Goal: Task Accomplishment & Management: Use online tool/utility

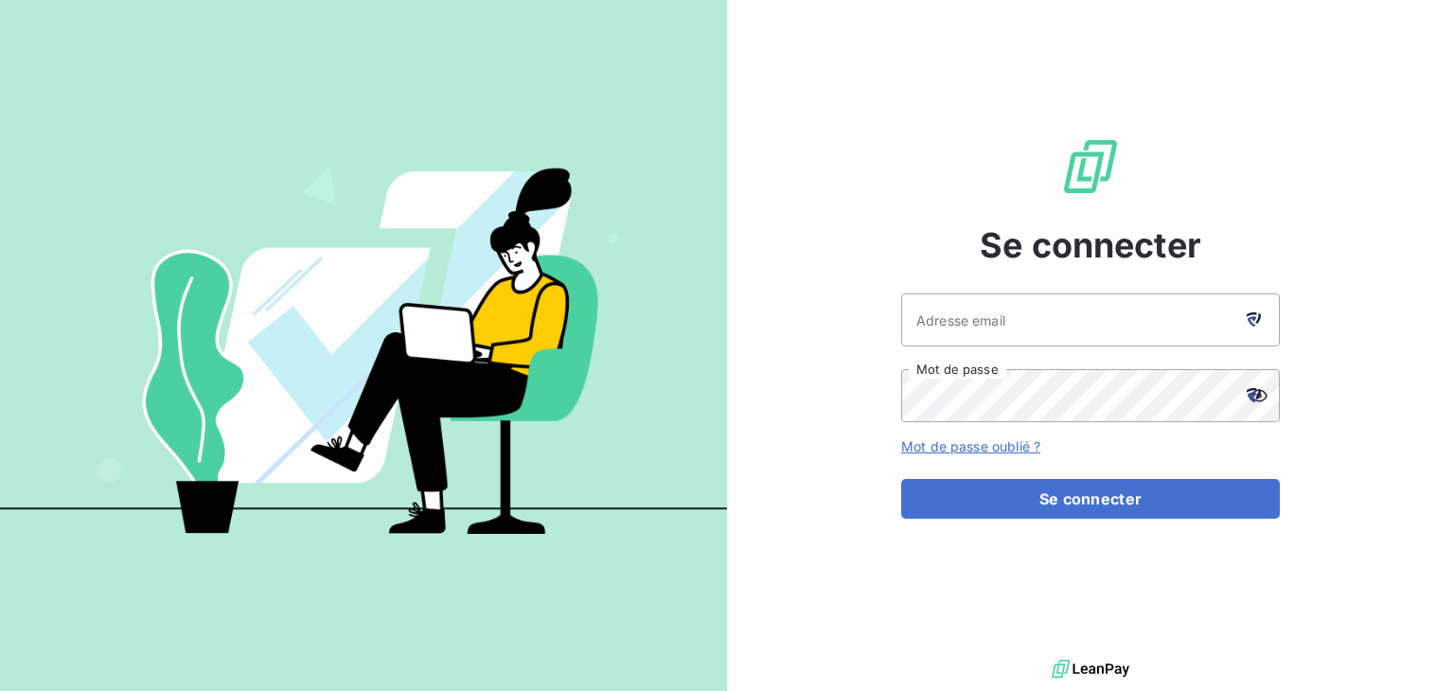
click at [1250, 330] on div at bounding box center [1253, 320] width 53 height 53
type input "[EMAIL_ADDRESS][DOMAIN_NAME]"
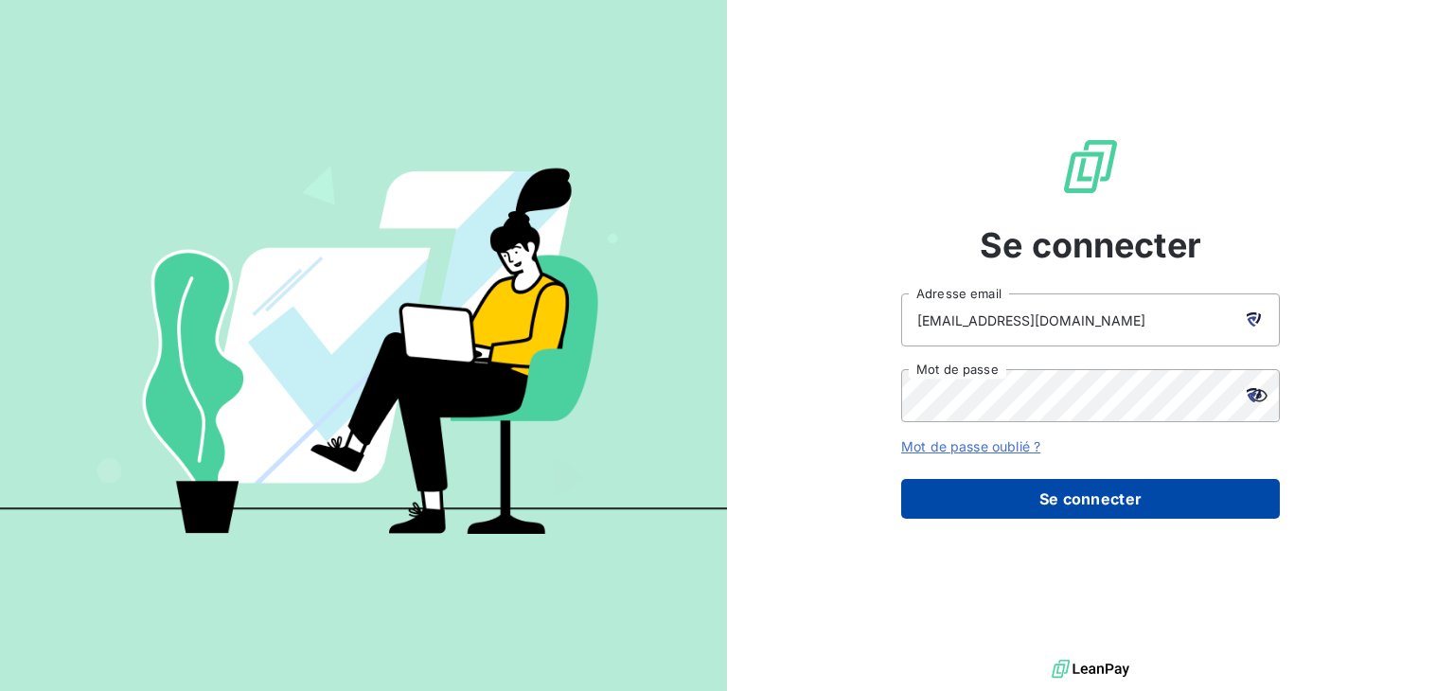
click at [1087, 495] on button "Se connecter" at bounding box center [1090, 499] width 379 height 40
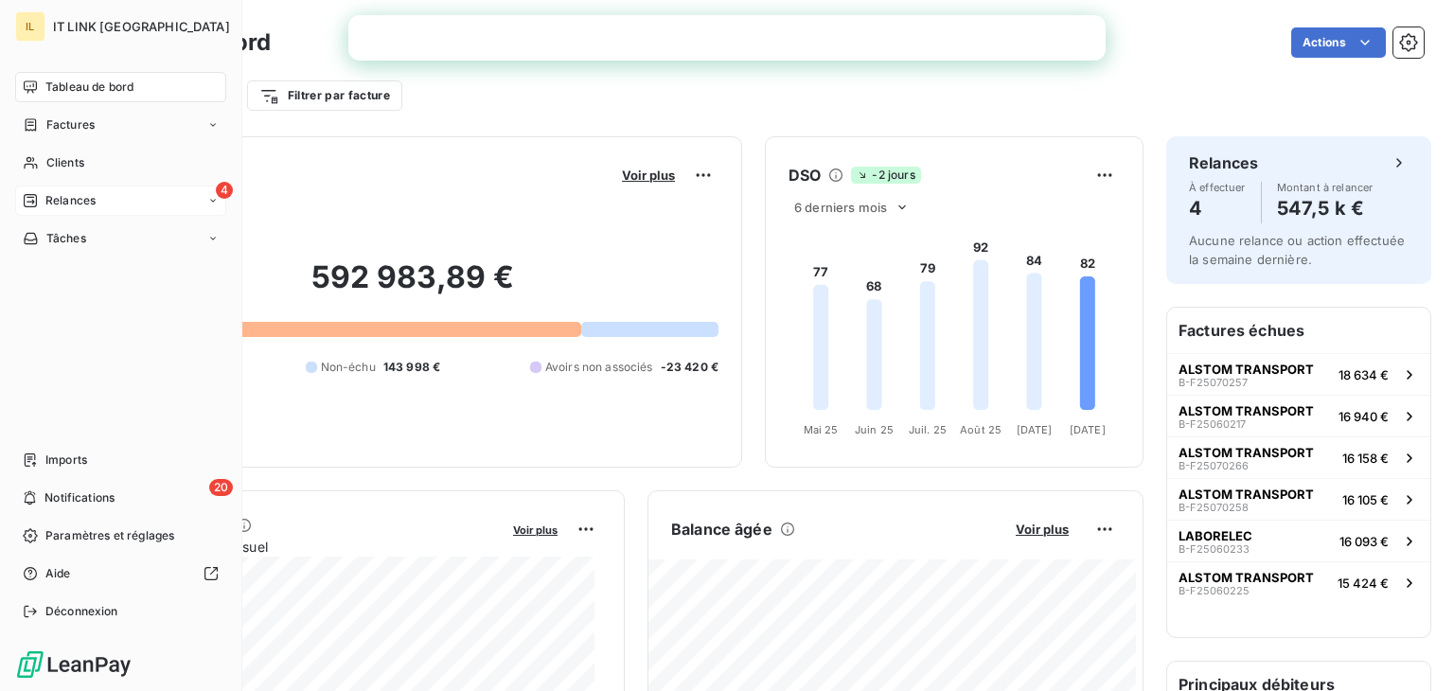
click at [48, 205] on span "Relances" at bounding box center [70, 200] width 50 height 17
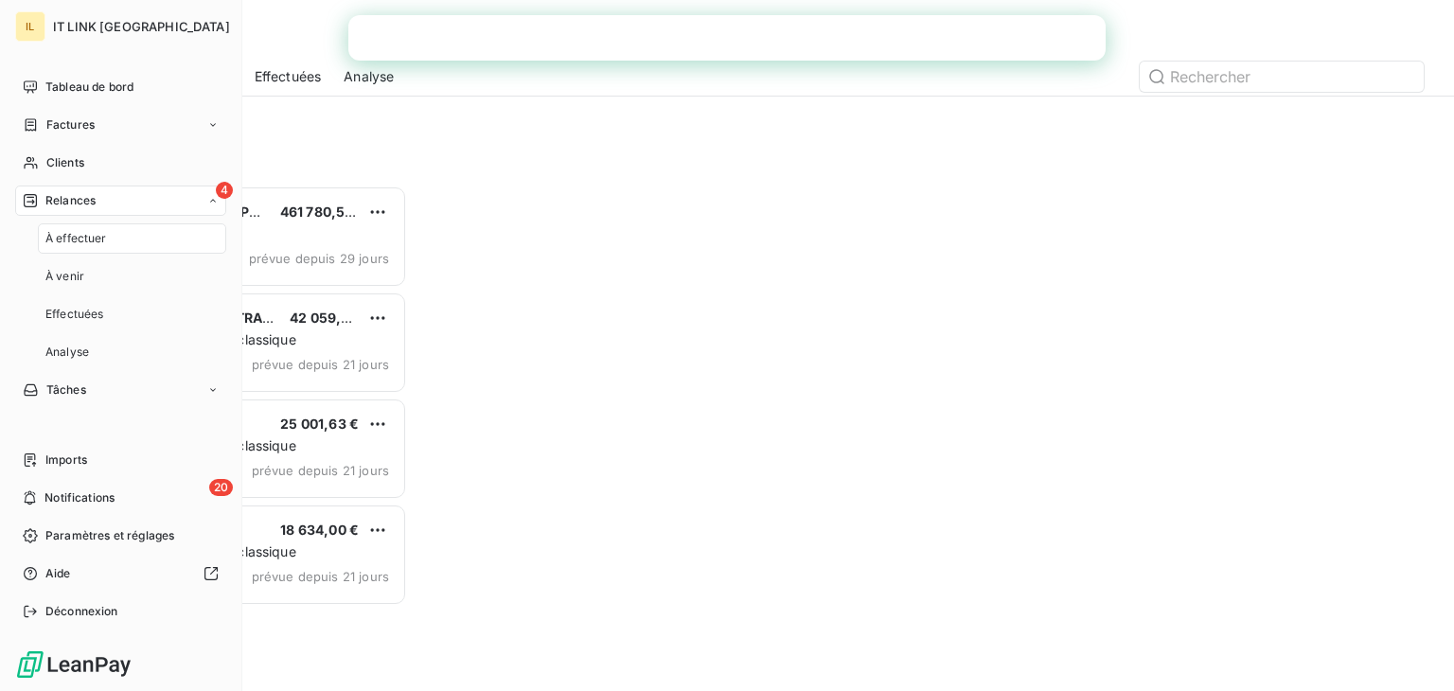
scroll to position [490, 301]
